Goal: Task Accomplishment & Management: Use online tool/utility

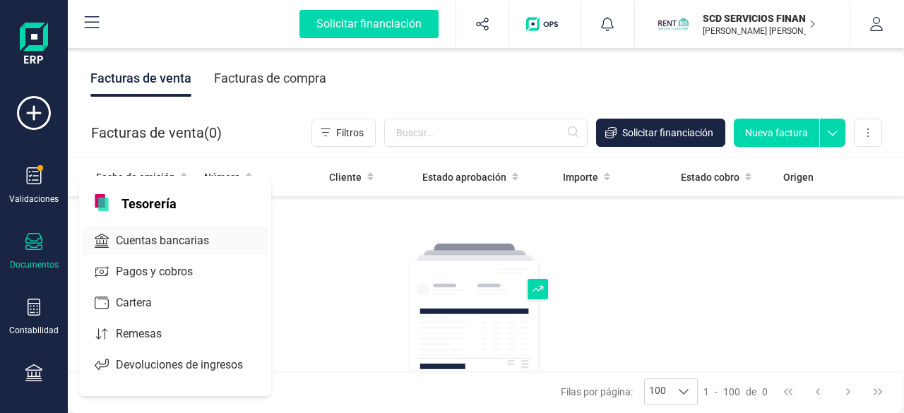
click at [129, 239] on span "Cuentas bancarias" at bounding box center [172, 240] width 124 height 17
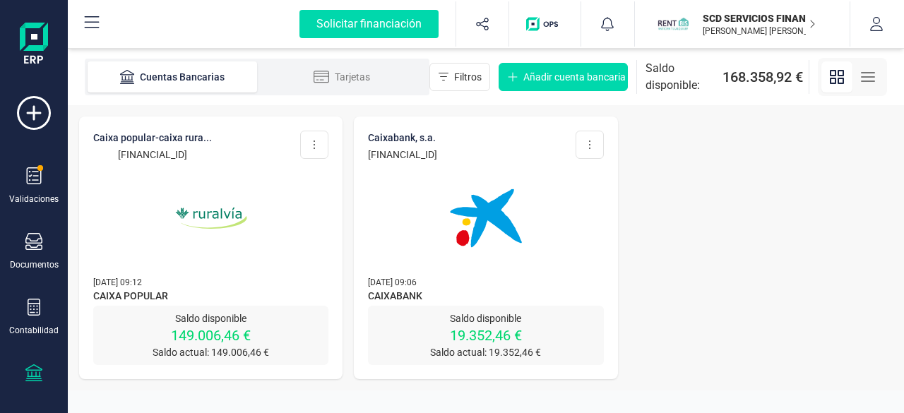
click at [764, 23] on p "SCD SERVICIOS FINANCIEROS SL" at bounding box center [759, 18] width 113 height 14
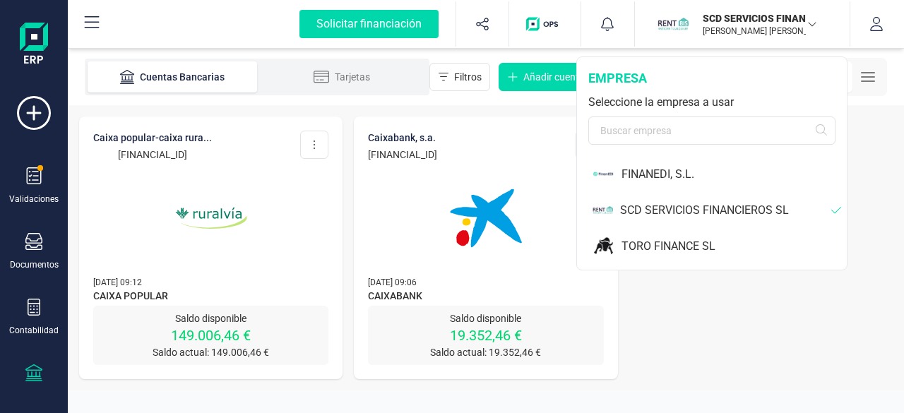
click at [625, 207] on div "SCD SERVICIOS FINANCIEROS SL" at bounding box center [725, 210] width 211 height 17
click at [633, 207] on div "SCD SERVICIOS FINANCIEROS SL" at bounding box center [725, 210] width 211 height 17
click at [652, 210] on div "SCD SERVICIOS FINANCIEROS SL" at bounding box center [725, 210] width 211 height 17
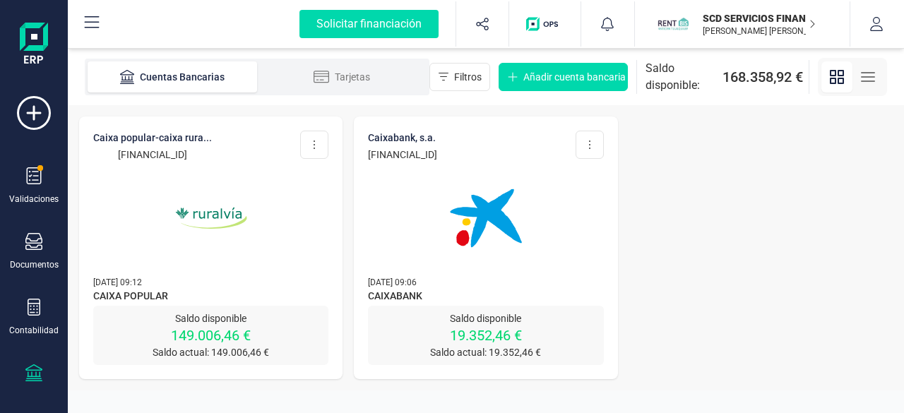
click at [208, 221] on img at bounding box center [211, 218] width 119 height 119
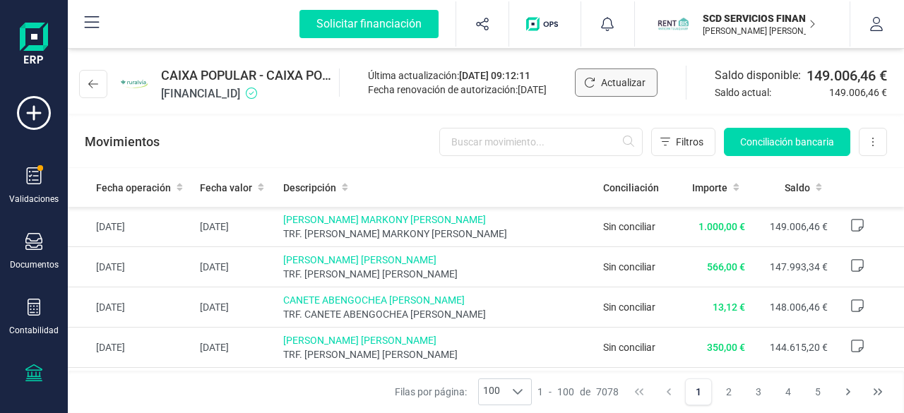
click at [610, 83] on span "Actualizar" at bounding box center [623, 83] width 44 height 14
click at [391, 146] on div "Movimientos Filtros Conciliación bancaria Descargar Excel Eliminar cuenta" at bounding box center [486, 142] width 836 height 51
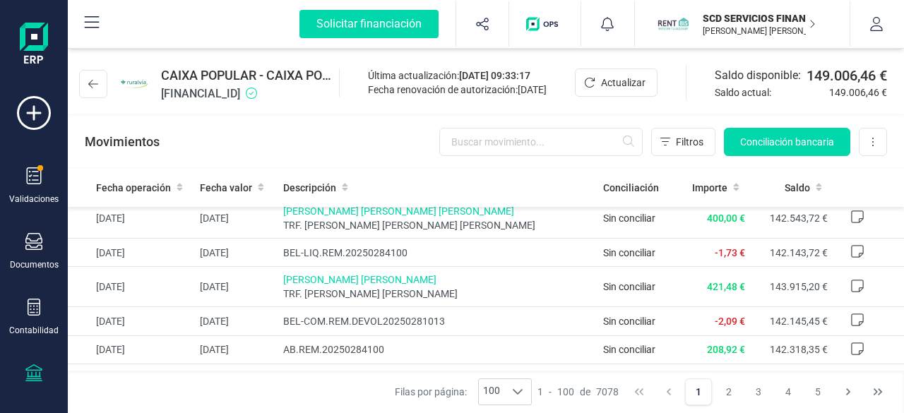
scroll to position [353, 0]
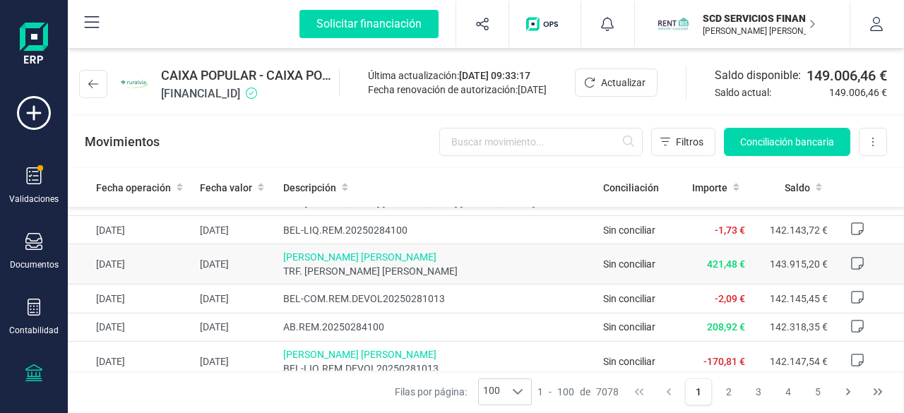
click at [369, 257] on span "[PERSON_NAME] [PERSON_NAME]" at bounding box center [437, 257] width 309 height 14
drag, startPoint x: 845, startPoint y: 260, endPoint x: 405, endPoint y: 143, distance: 454.4
click at [405, 143] on div "Movimientos Filtros Conciliación bancaria Descargar Excel Eliminar cuenta" at bounding box center [486, 142] width 836 height 51
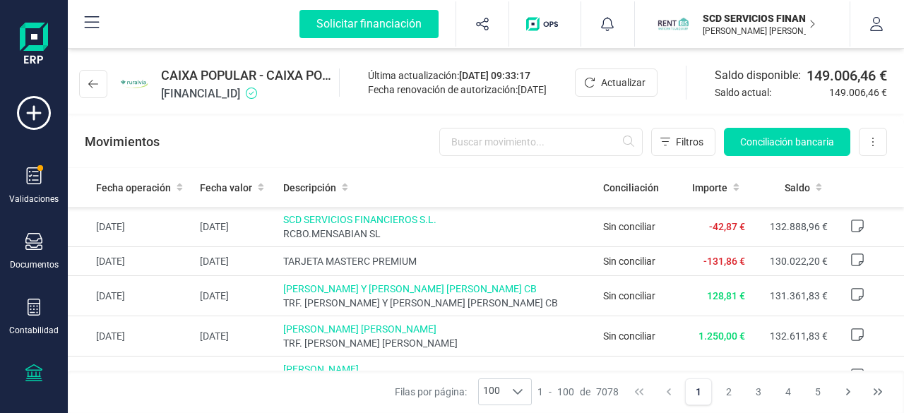
scroll to position [1271, 0]
